Goal: Transaction & Acquisition: Purchase product/service

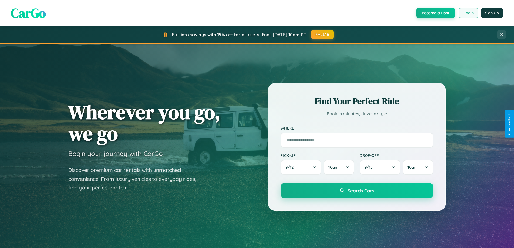
click at [468, 13] on button "Login" at bounding box center [468, 13] width 19 height 10
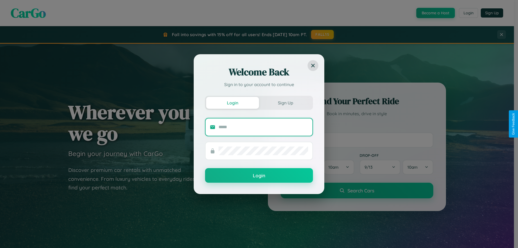
click at [263, 127] on input "text" at bounding box center [264, 127] width 90 height 9
type input "**********"
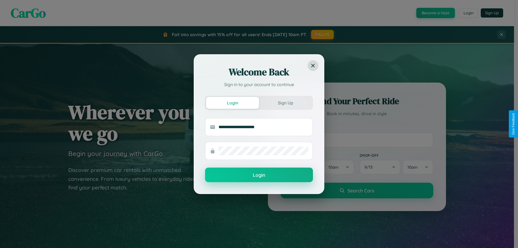
click at [259, 175] on button "Login" at bounding box center [259, 175] width 108 height 15
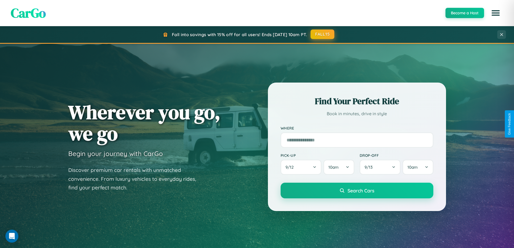
click at [323, 34] on button "FALL15" at bounding box center [323, 34] width 24 height 10
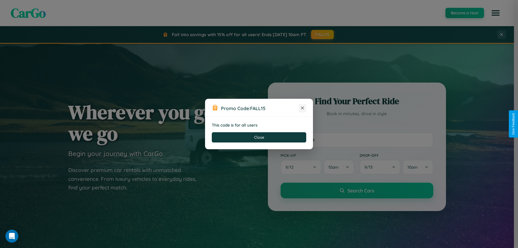
click at [302, 108] on icon at bounding box center [302, 107] width 5 height 5
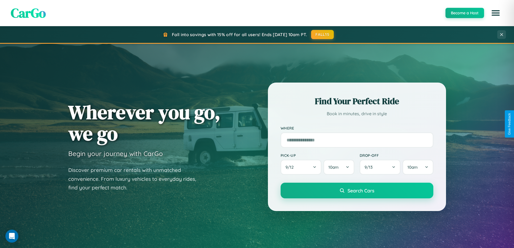
scroll to position [632, 0]
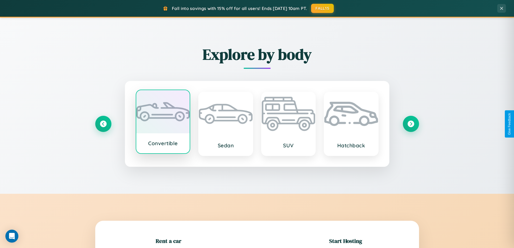
click at [163, 122] on div at bounding box center [163, 111] width 54 height 43
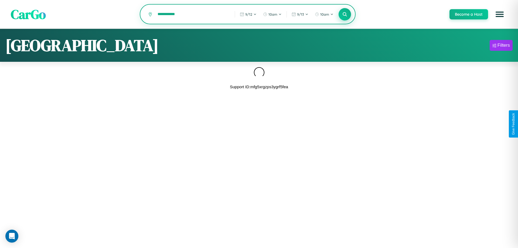
type input "**********"
click at [345, 14] on icon at bounding box center [344, 14] width 5 height 5
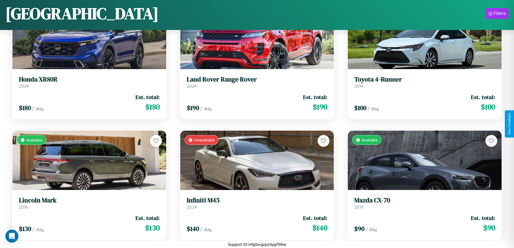
scroll to position [2734, 0]
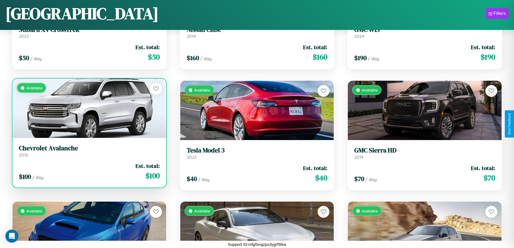
click at [89, 152] on h3 "Chevrolet Avalanche" at bounding box center [89, 148] width 141 height 8
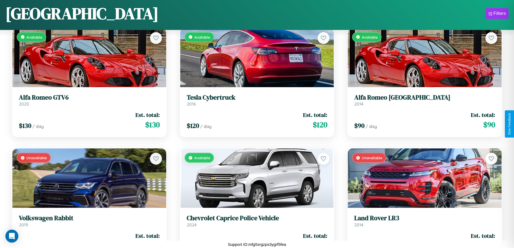
scroll to position [3943, 0]
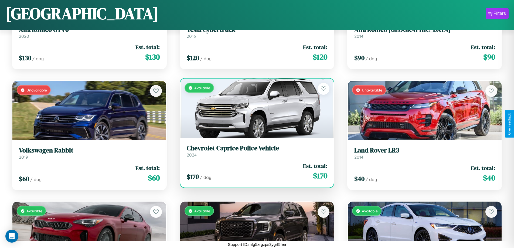
click at [255, 151] on h3 "Chevrolet Caprice Police Vehicle" at bounding box center [257, 148] width 141 height 8
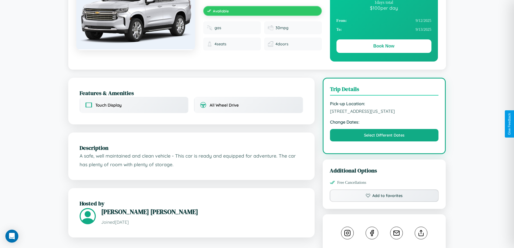
scroll to position [183, 0]
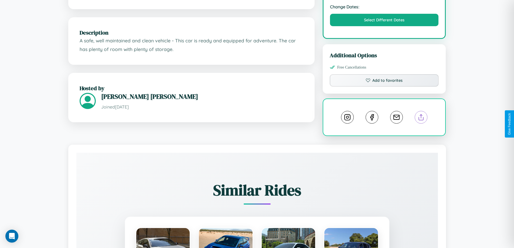
click at [421, 118] on line at bounding box center [421, 116] width 0 height 4
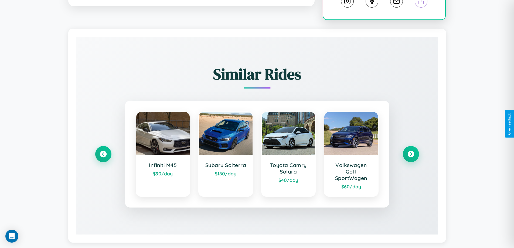
scroll to position [312, 0]
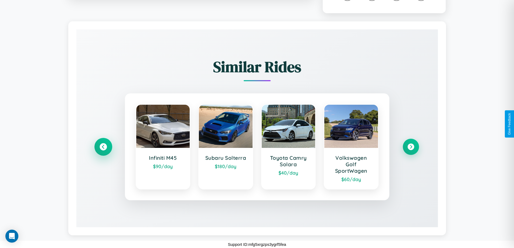
click at [103, 147] on icon at bounding box center [103, 146] width 7 height 7
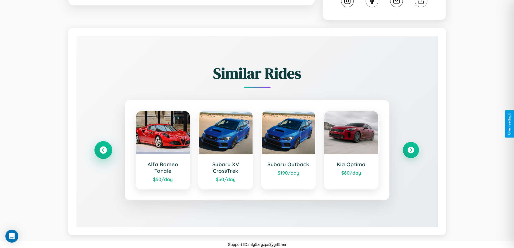
scroll to position [306, 0]
click at [411, 150] on icon at bounding box center [410, 150] width 7 height 7
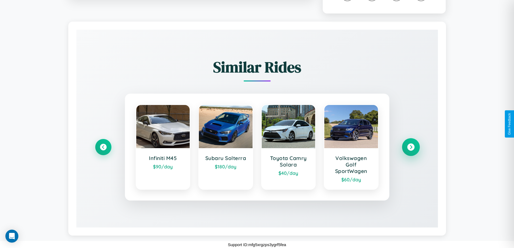
click at [411, 151] on icon at bounding box center [410, 147] width 7 height 7
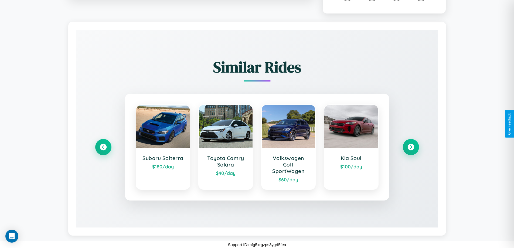
scroll to position [0, 0]
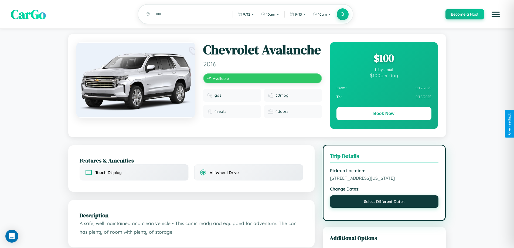
click at [384, 208] on button "Select Different Dates" at bounding box center [384, 201] width 109 height 12
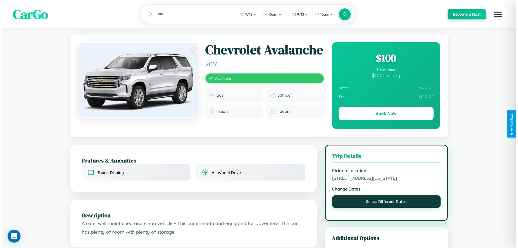
select select "*"
select select "****"
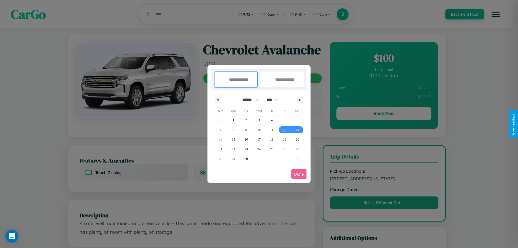
drag, startPoint x: 248, startPoint y: 100, endPoint x: 259, endPoint y: 108, distance: 13.8
click at [248, 100] on select "******* ******** ***** ***** *** **** **** ****** ********* ******* ******** **…" at bounding box center [249, 99] width 23 height 9
select select "*"
click at [259, 130] on span "8" at bounding box center [259, 130] width 2 height 10
type input "**********"
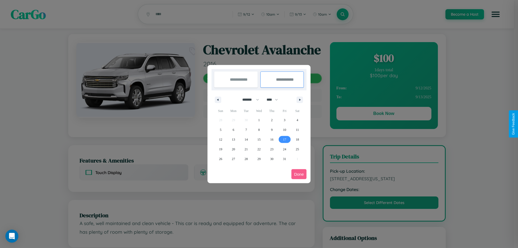
click at [284, 139] on span "17" at bounding box center [284, 140] width 3 height 10
type input "**********"
click at [299, 174] on button "Done" at bounding box center [298, 174] width 15 height 10
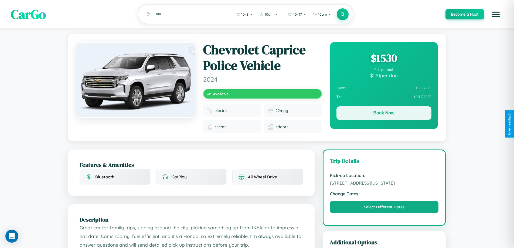
click at [384, 114] on button "Book Now" at bounding box center [383, 112] width 95 height 13
